Goal: Task Accomplishment & Management: Manage account settings

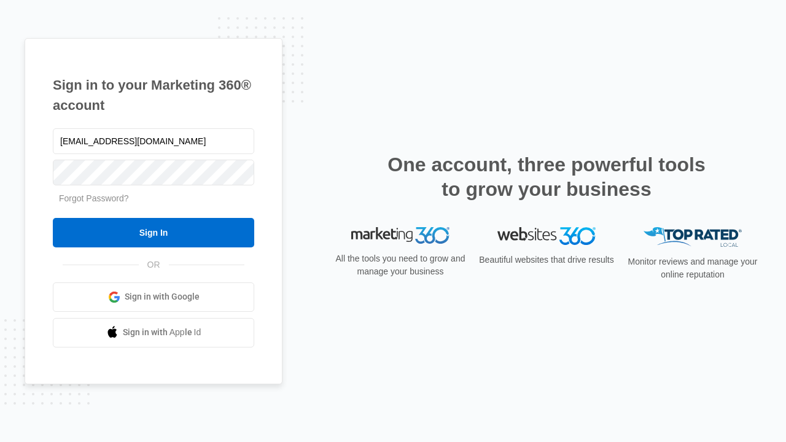
type input "[EMAIL_ADDRESS][DOMAIN_NAME]"
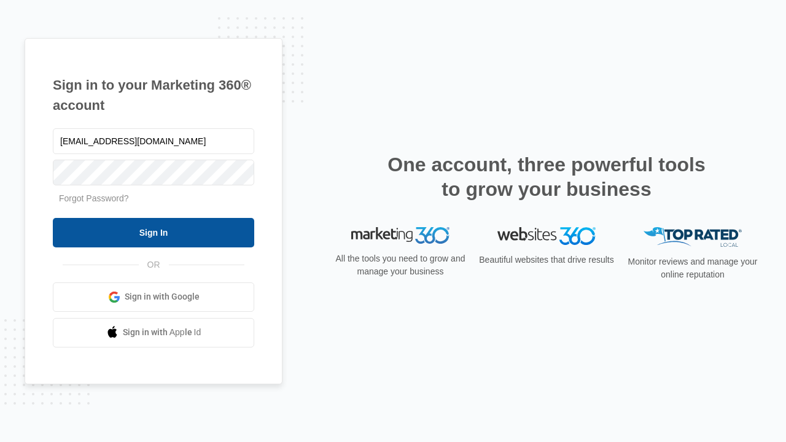
click at [154, 232] on input "Sign In" at bounding box center [153, 232] width 201 height 29
